Goal: Find specific page/section: Find specific page/section

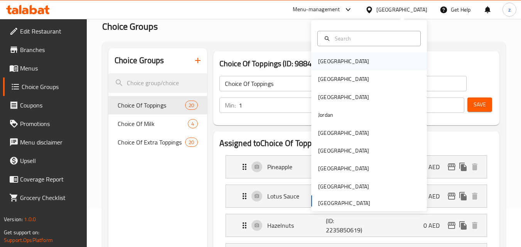
click at [340, 56] on div "[GEOGRAPHIC_DATA]" at bounding box center [369, 61] width 116 height 18
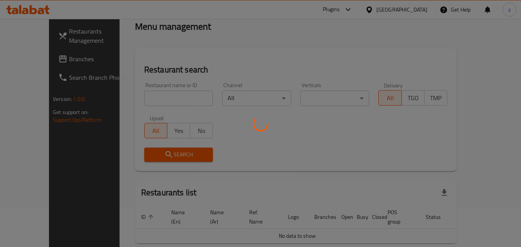
scroll to position [39, 0]
click at [425, 29] on div at bounding box center [260, 123] width 521 height 247
click at [417, 6] on div at bounding box center [260, 123] width 521 height 247
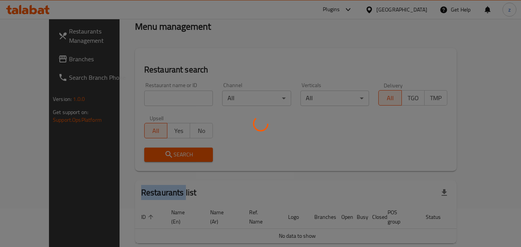
click at [417, 7] on div at bounding box center [260, 123] width 521 height 247
click at [417, 8] on div at bounding box center [260, 123] width 521 height 247
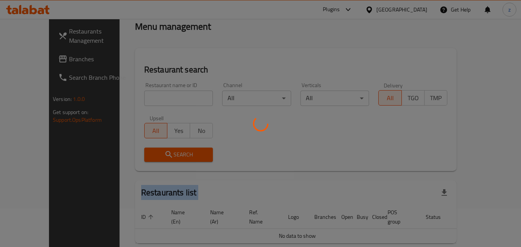
click at [417, 8] on div at bounding box center [260, 123] width 521 height 247
click at [413, 14] on div at bounding box center [260, 123] width 521 height 247
click at [412, 19] on div at bounding box center [260, 123] width 521 height 247
click at [412, 10] on div at bounding box center [260, 123] width 521 height 247
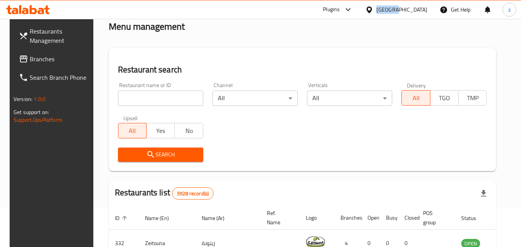
click at [412, 9] on div "Bahrain" at bounding box center [401, 9] width 51 height 8
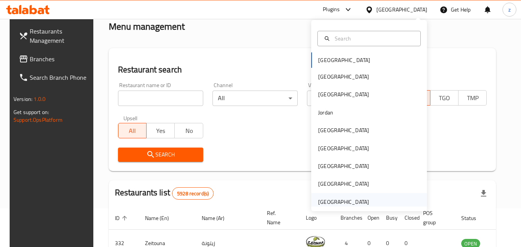
click at [335, 195] on div "[GEOGRAPHIC_DATA]" at bounding box center [343, 202] width 63 height 18
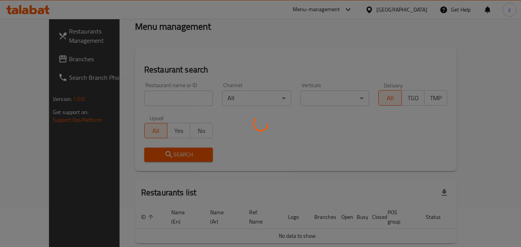
click at [311, 33] on div at bounding box center [260, 123] width 521 height 247
click at [32, 55] on div at bounding box center [260, 123] width 521 height 247
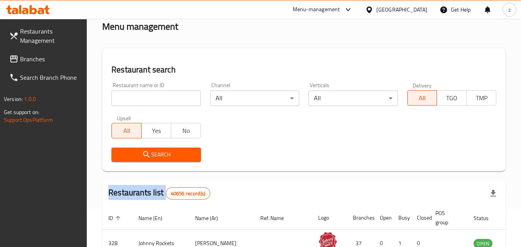
click at [32, 55] on div "Restaurants Management Branches Search Branch Phone Version: 1.0.0 Get support …" at bounding box center [260, 231] width 521 height 503
click at [32, 55] on span "Branches" at bounding box center [50, 58] width 61 height 9
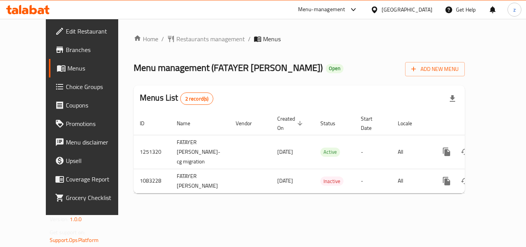
click at [66, 82] on span "Choice Groups" at bounding box center [97, 86] width 62 height 9
